Goal: Information Seeking & Learning: Learn about a topic

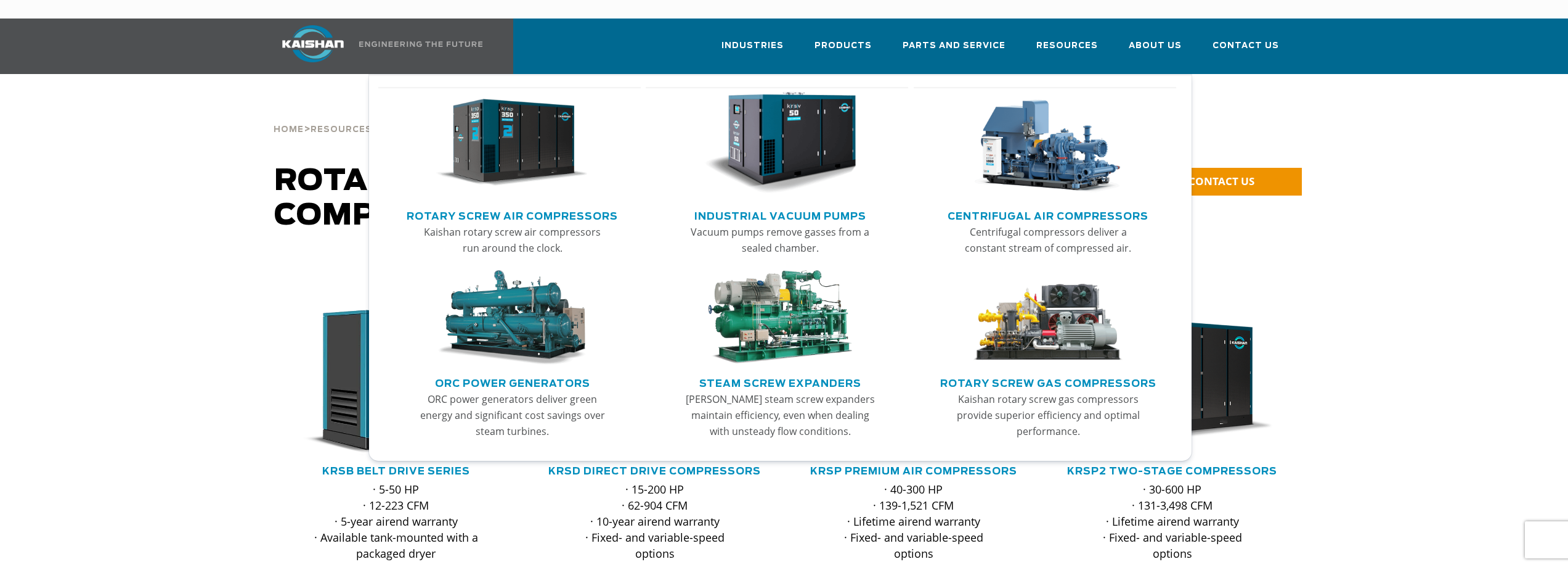
click at [985, 373] on link "Rotary Screw Gas Compressors" at bounding box center [1048, 382] width 216 height 19
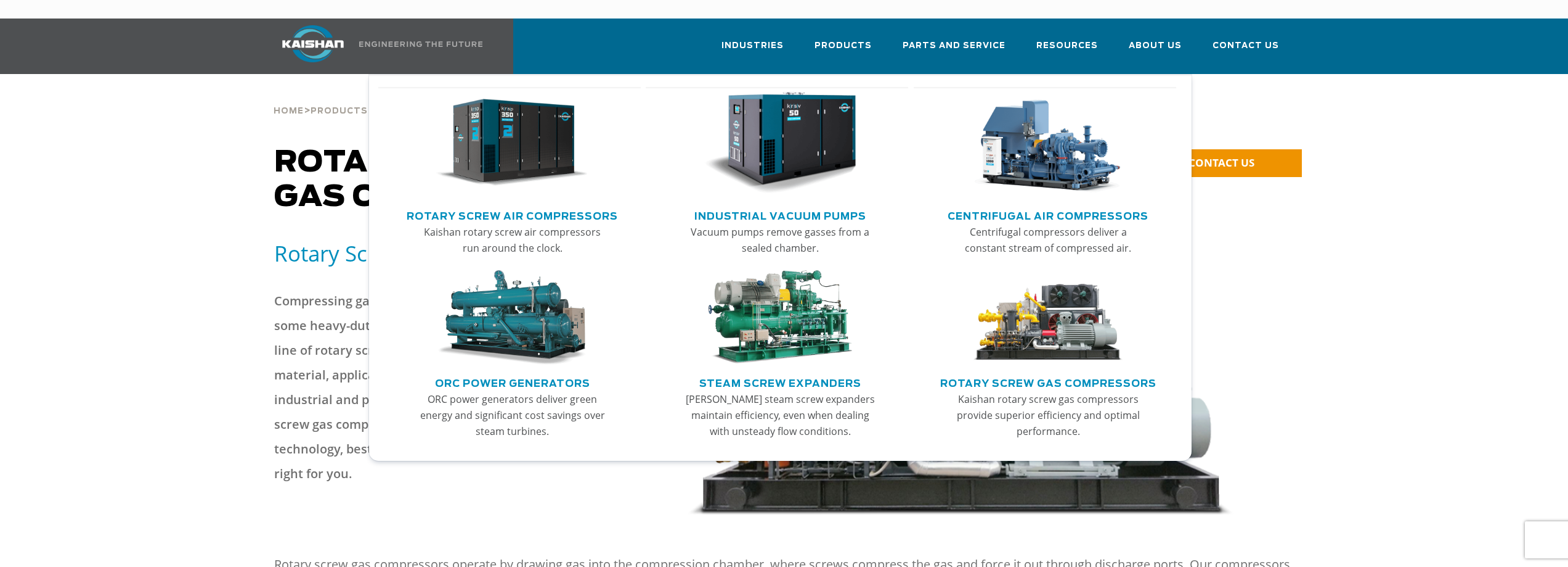
click at [513, 92] on img "Main menu" at bounding box center [512, 143] width 152 height 103
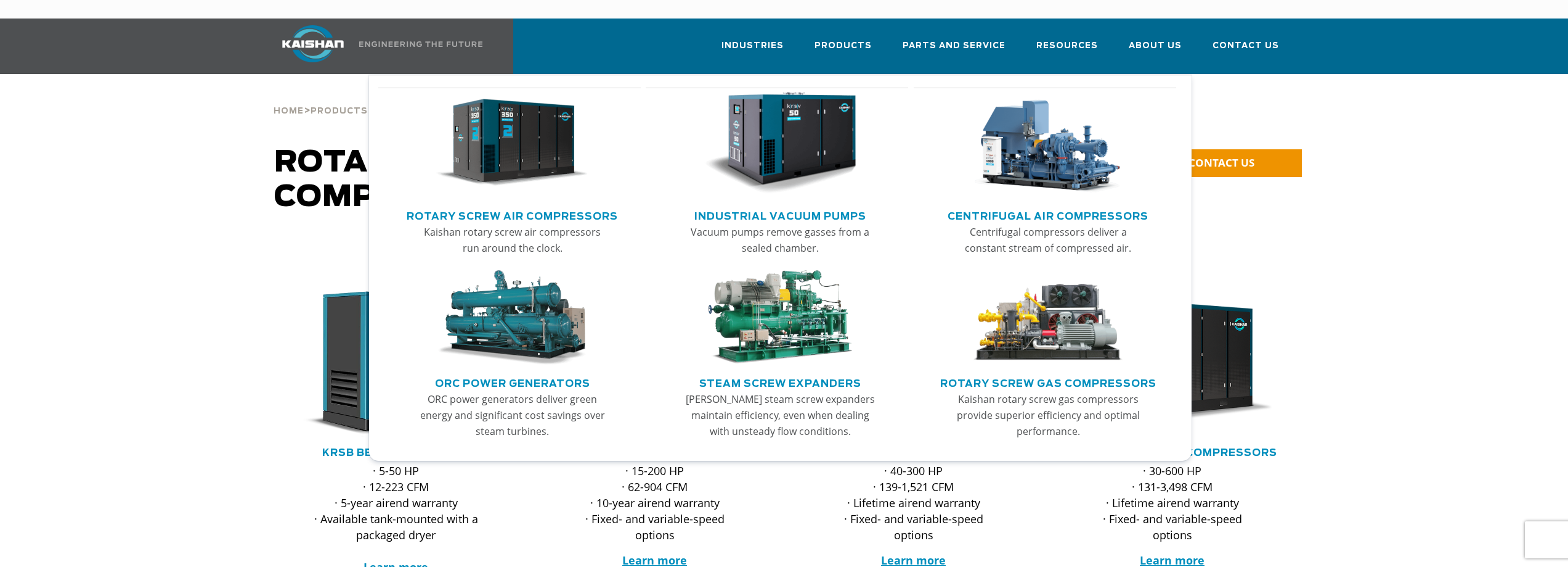
click at [567, 205] on link "Rotary Screw Air Compressors" at bounding box center [512, 214] width 211 height 19
click at [518, 92] on img "Main menu" at bounding box center [512, 143] width 152 height 103
click at [545, 205] on link "Rotary Screw Air Compressors" at bounding box center [512, 214] width 211 height 19
click at [1041, 270] on img "Main menu" at bounding box center [1048, 318] width 152 height 95
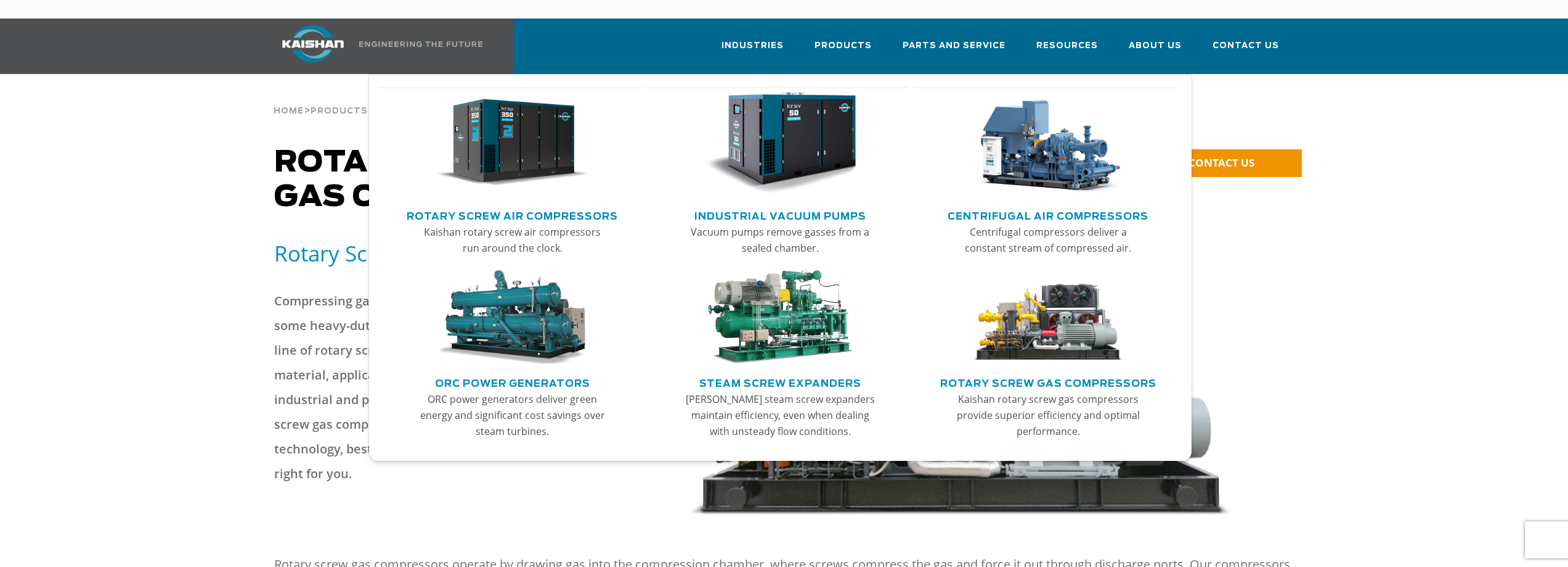
click at [1008, 373] on link "Rotary Screw Gas Compressors" at bounding box center [1048, 382] width 216 height 19
